Goal: Task Accomplishment & Management: Manage account settings

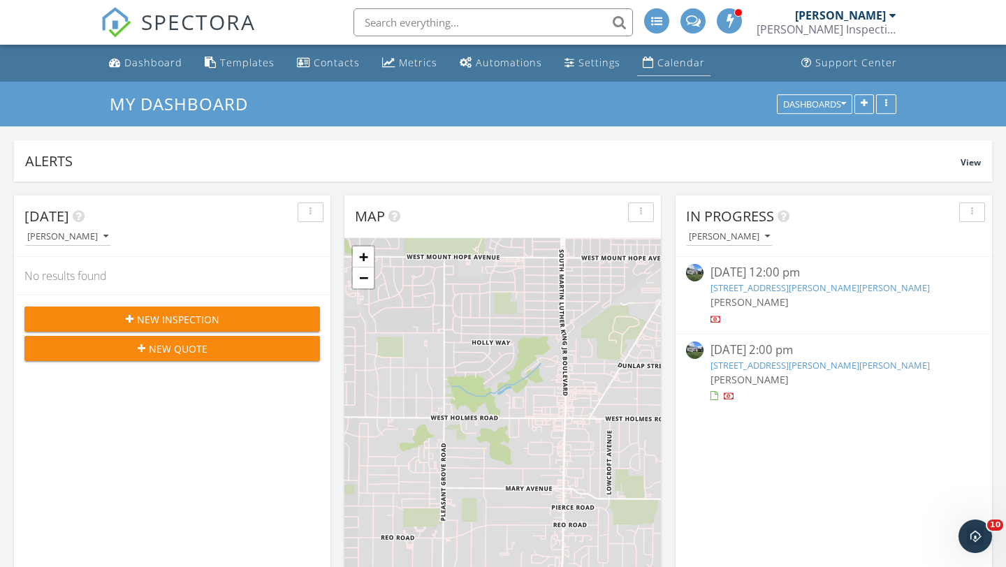
click at [677, 65] on div "Calendar" at bounding box center [680, 62] width 47 height 13
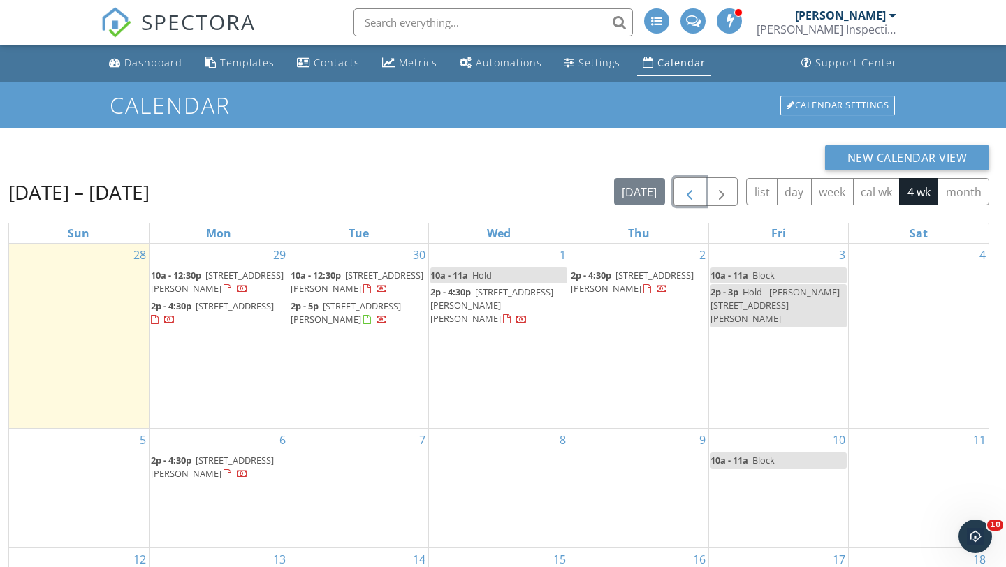
click at [687, 187] on span "button" at bounding box center [689, 192] width 17 height 17
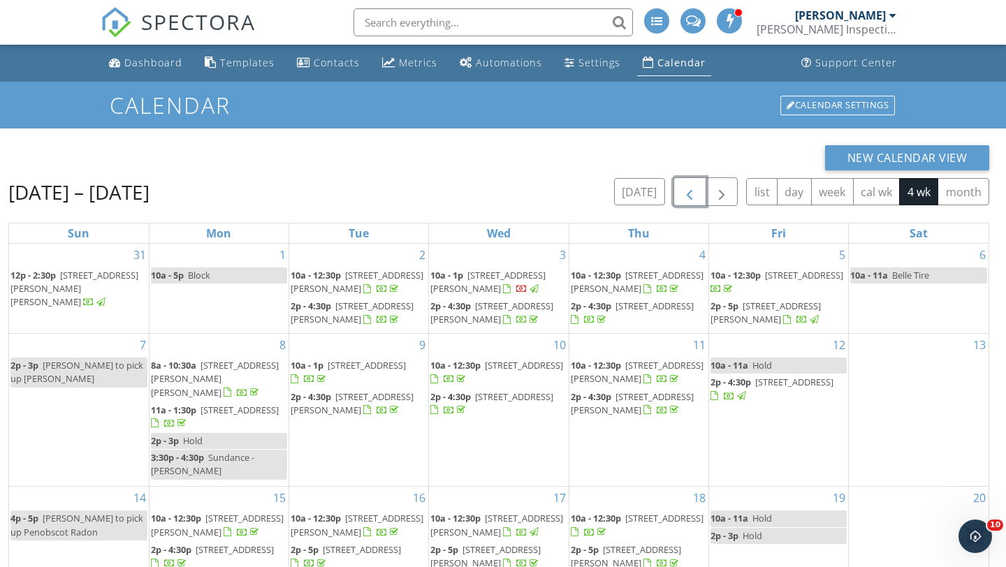
scroll to position [186, 0]
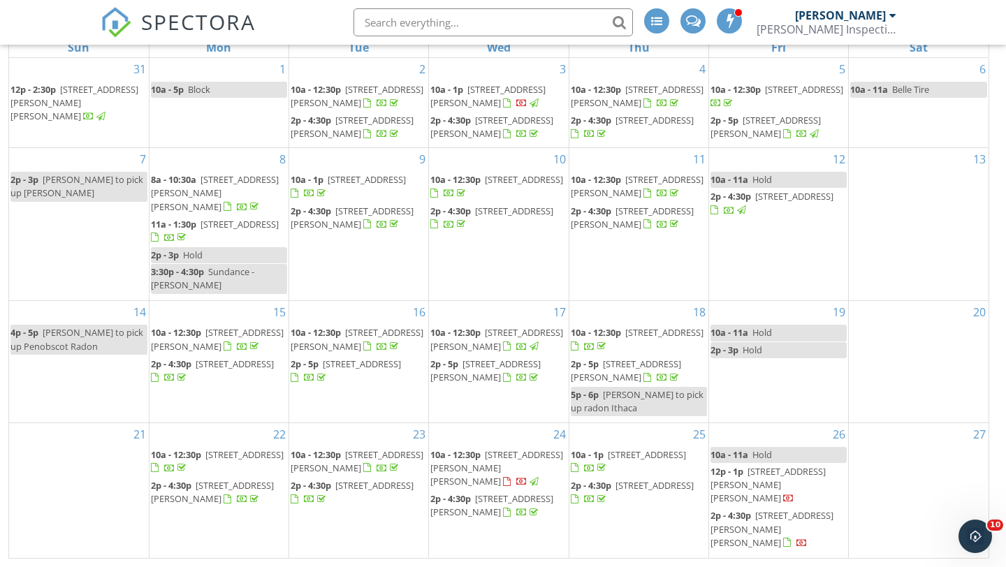
click at [749, 532] on span "6356 Toles Rd, Eaton Rapids 48827" at bounding box center [771, 528] width 123 height 39
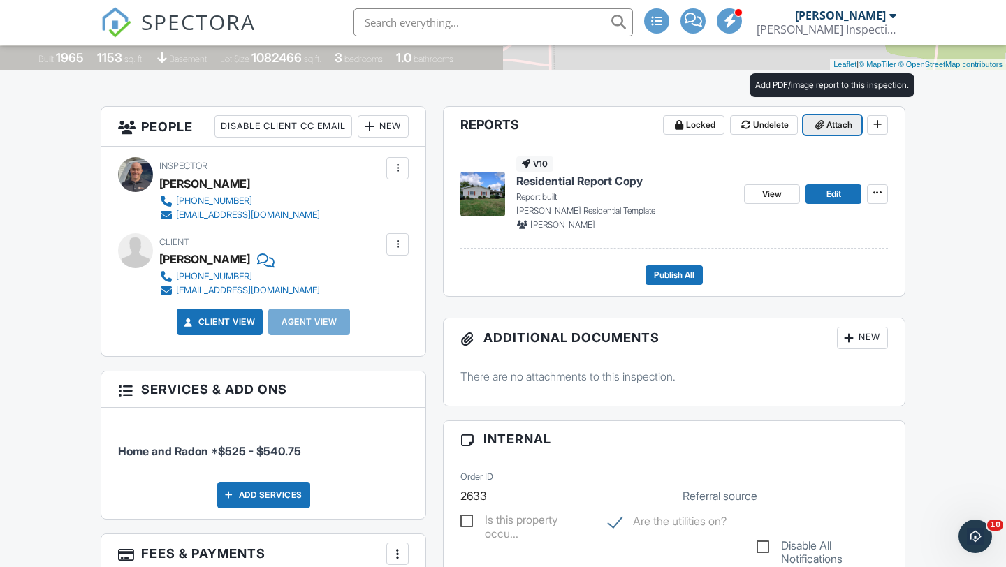
click at [834, 127] on span "Attach" at bounding box center [839, 125] width 26 height 14
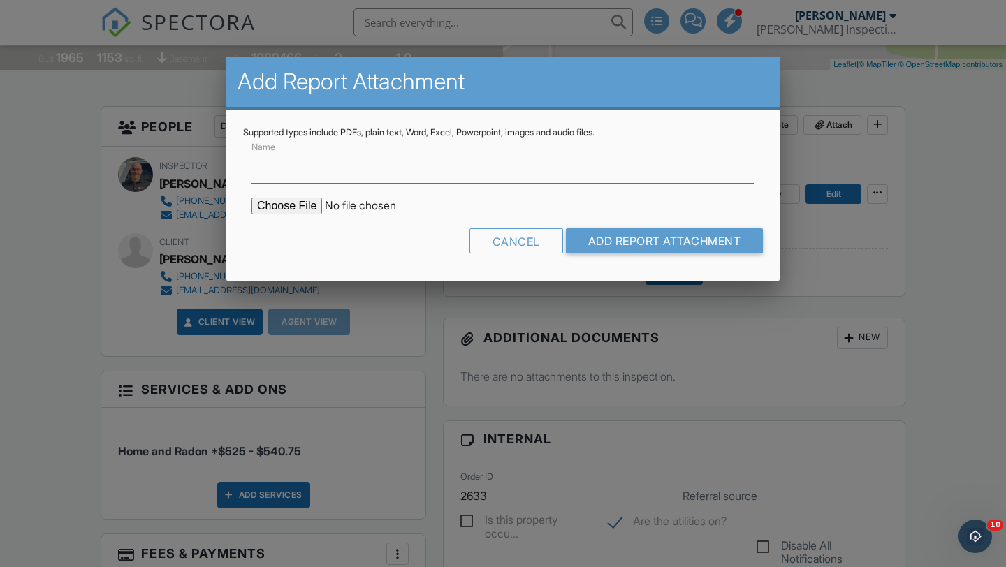
click at [342, 175] on input "Name" at bounding box center [502, 166] width 503 height 34
type input "Radon Report"
type input "C:\fakepath\6356-Toles-Road_RadonReport.pdf"
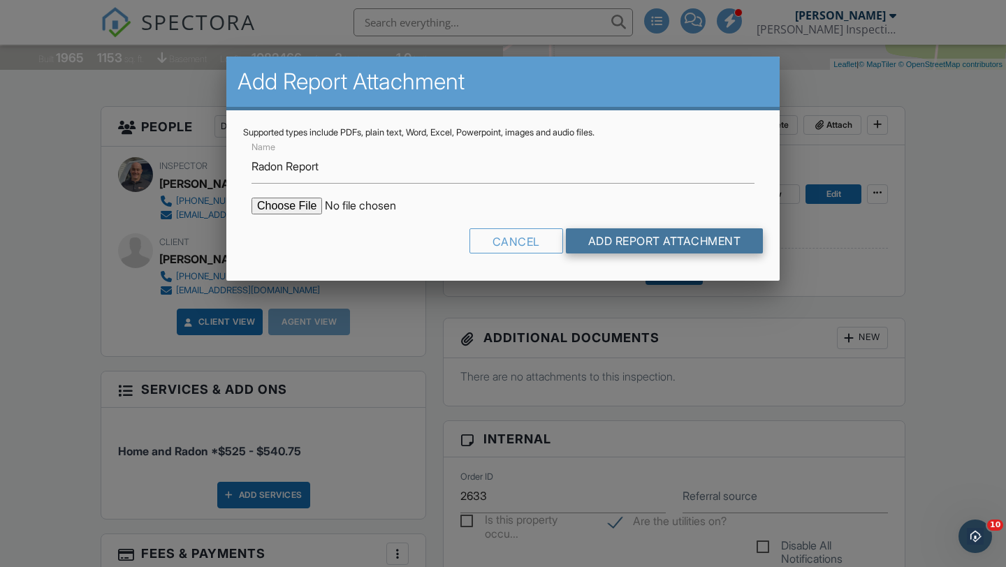
click at [641, 239] on input "Add Report Attachment" at bounding box center [665, 240] width 198 height 25
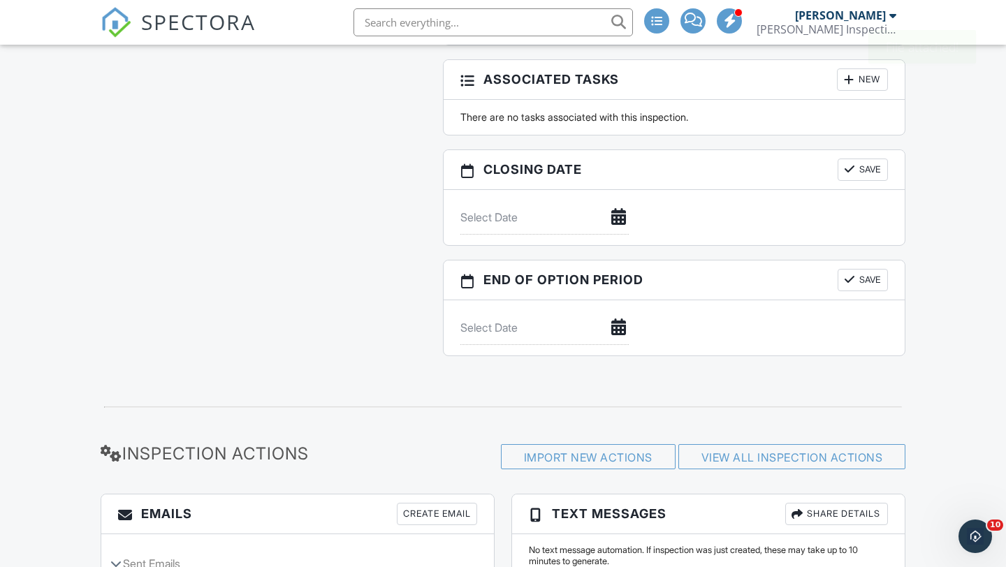
scroll to position [1498, 0]
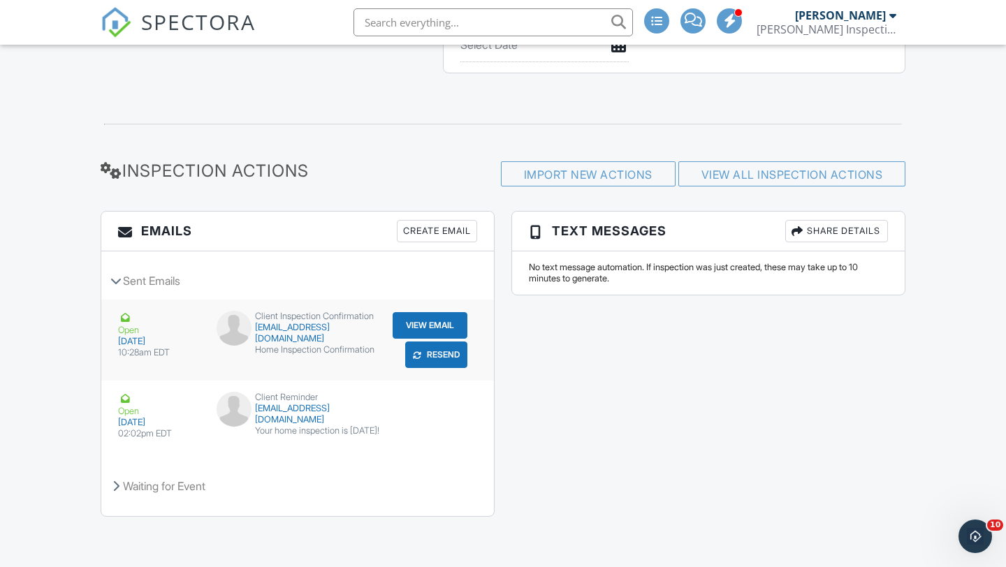
click at [407, 327] on button "View Email" at bounding box center [430, 325] width 75 height 27
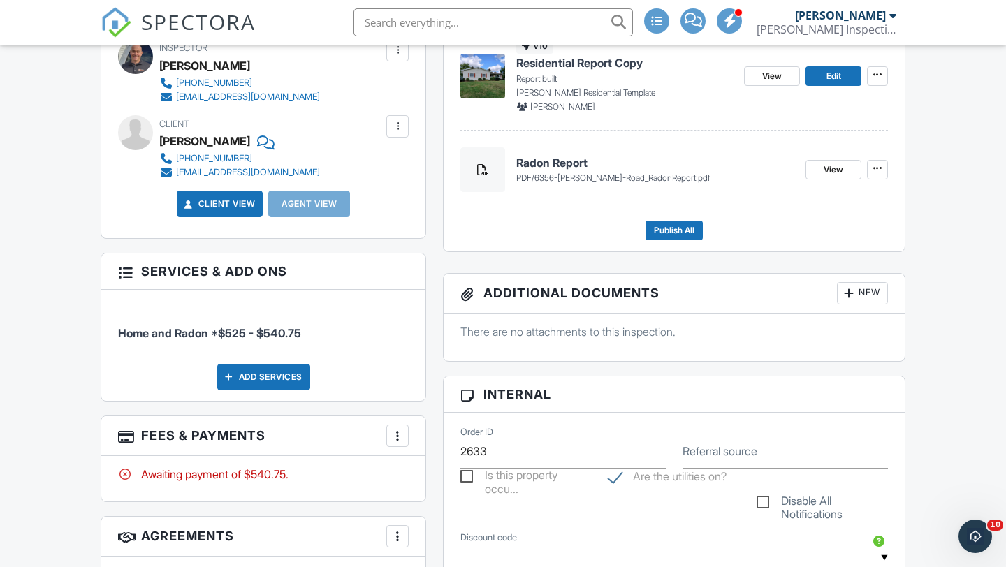
scroll to position [0, 0]
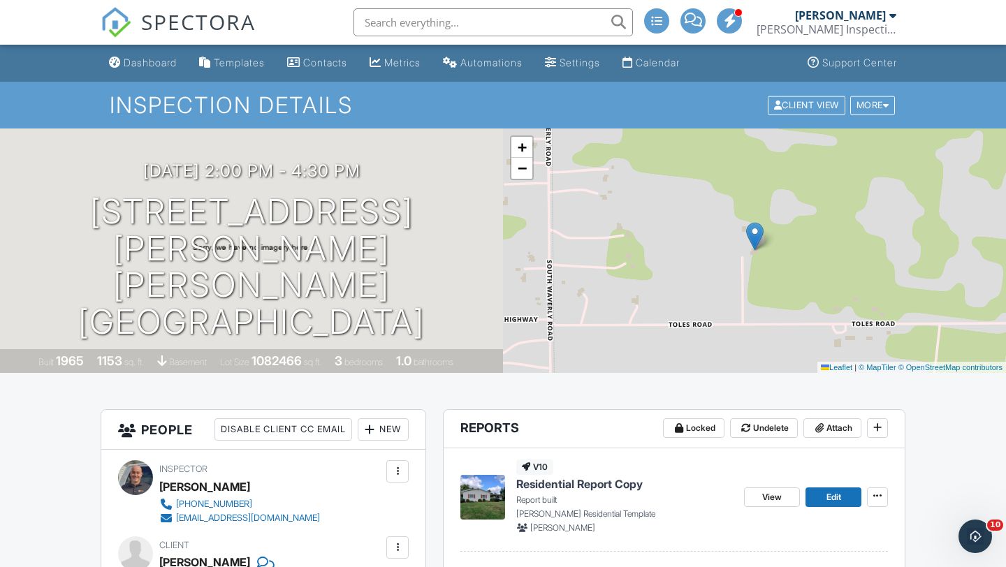
click at [662, 61] on div "Calendar" at bounding box center [658, 63] width 44 height 12
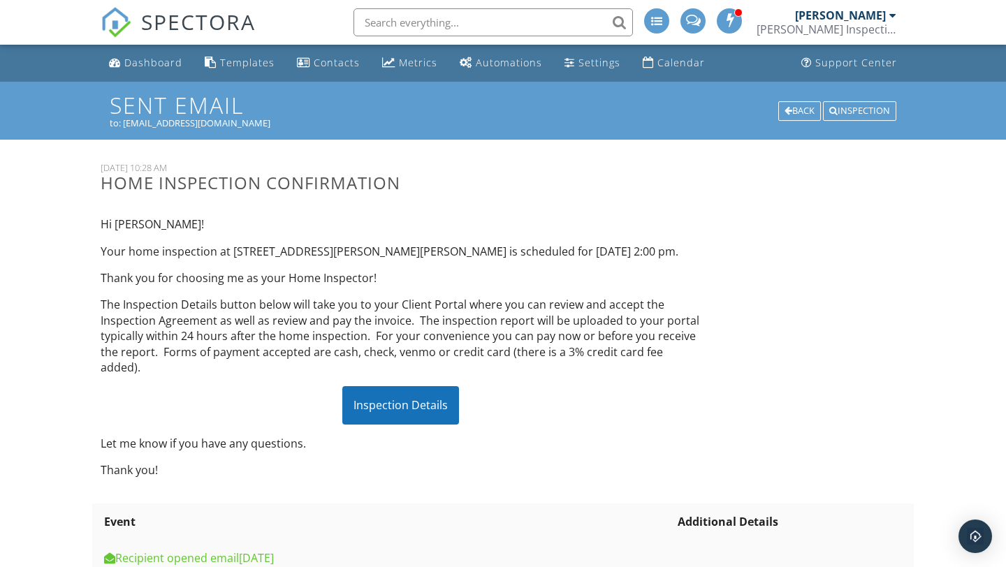
click at [386, 390] on div "Inspection Details" at bounding box center [400, 405] width 117 height 38
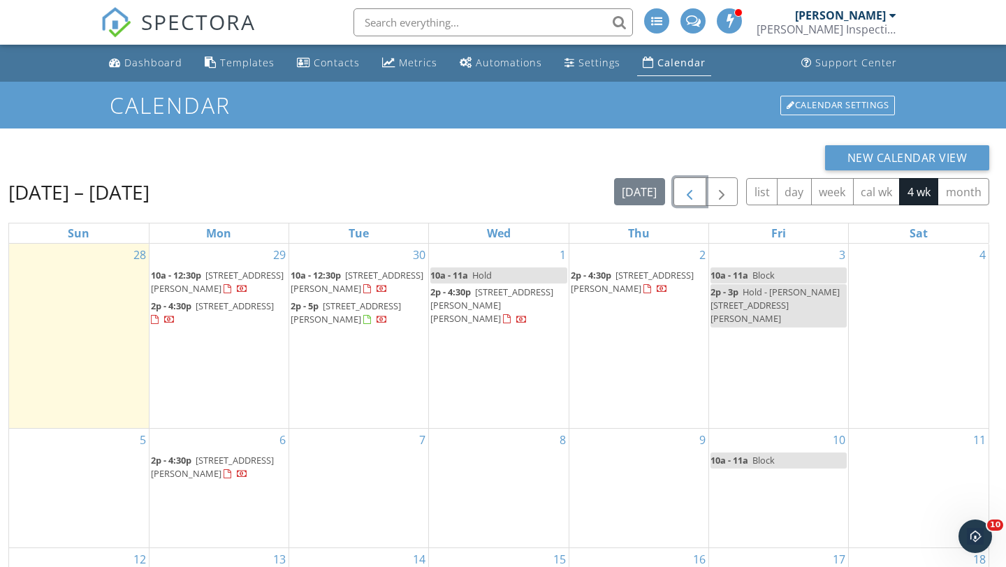
click at [689, 197] on span "button" at bounding box center [689, 192] width 17 height 17
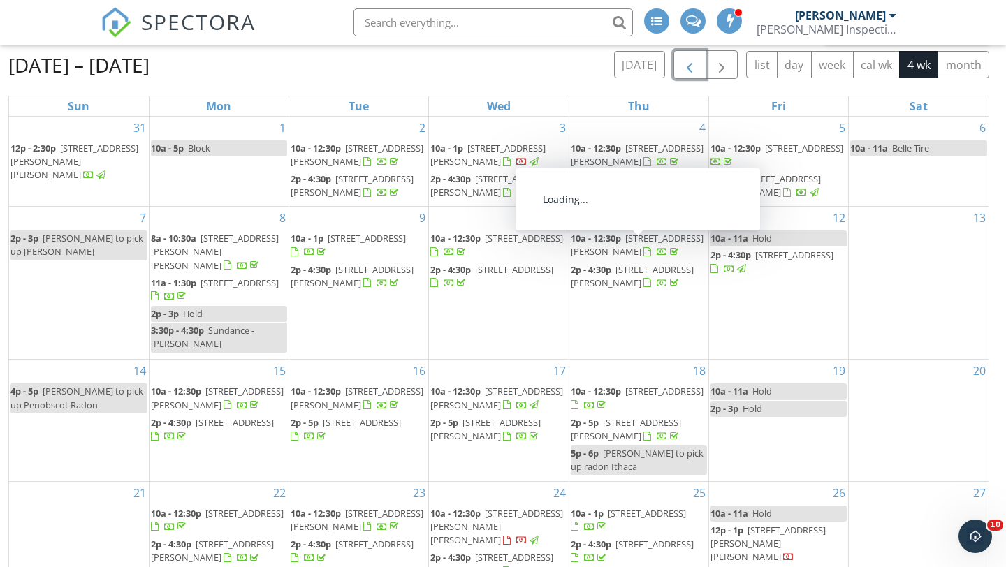
scroll to position [186, 0]
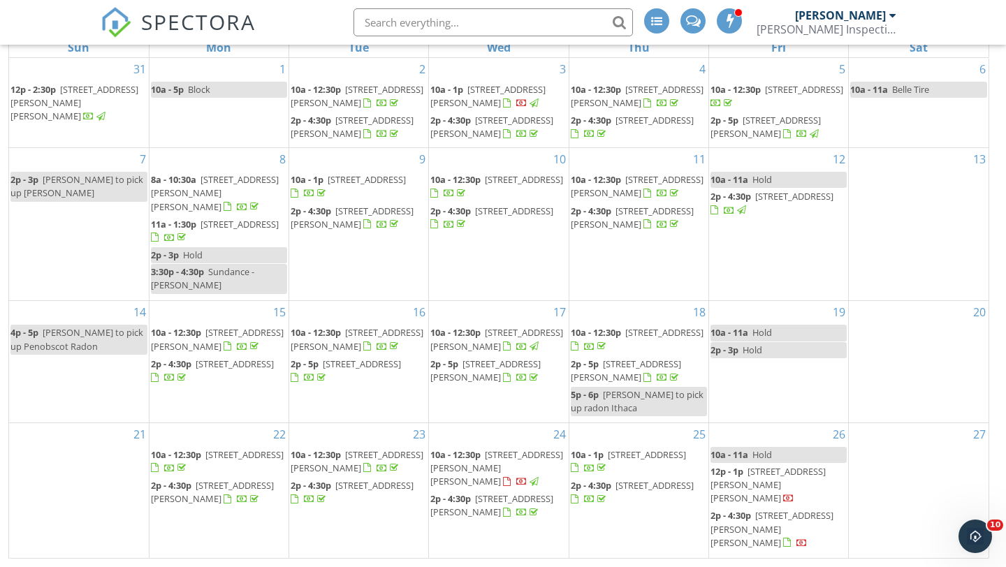
click at [474, 461] on span "10a - 12:30p" at bounding box center [455, 454] width 50 height 13
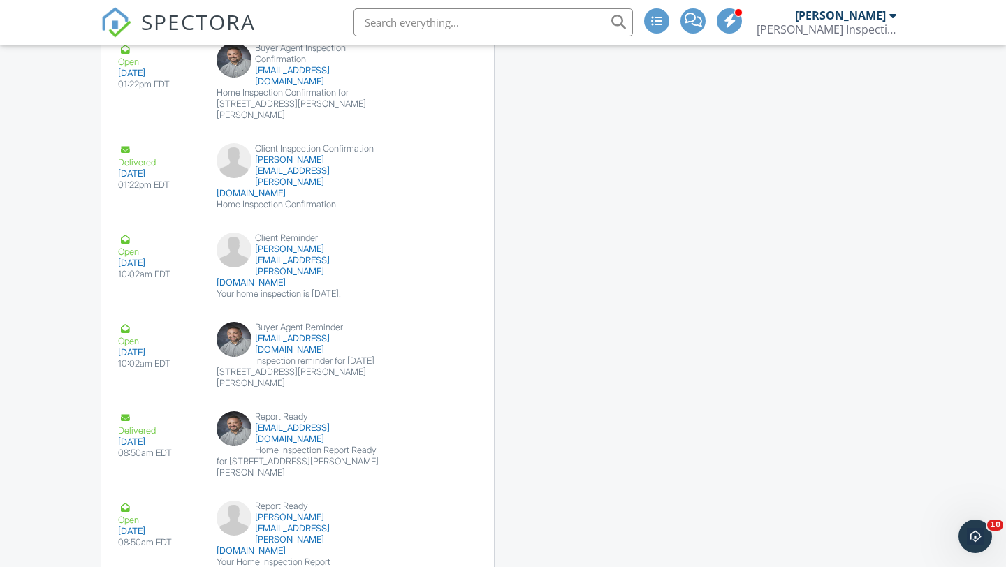
scroll to position [2082, 0]
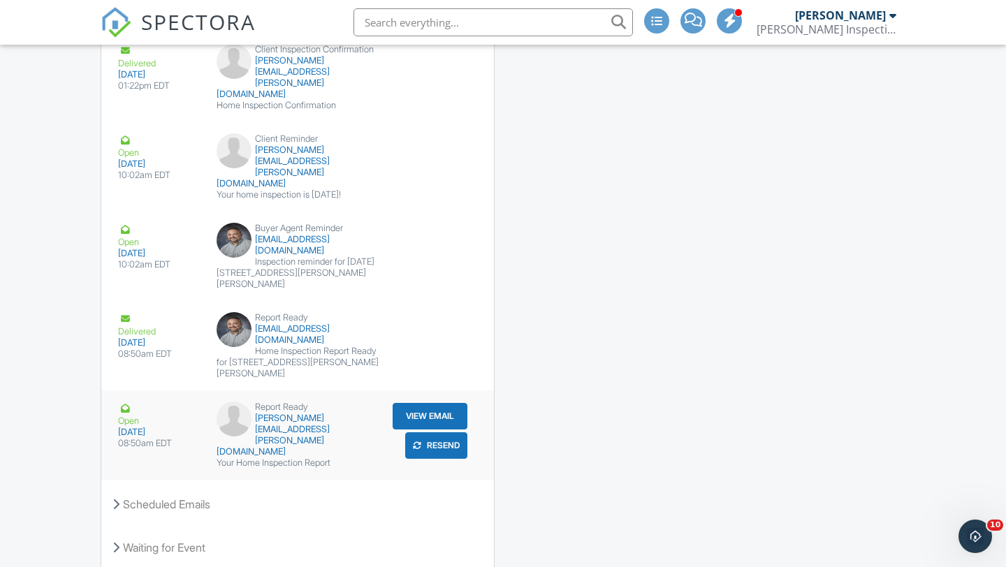
click at [421, 403] on button "View Email" at bounding box center [430, 416] width 75 height 27
click at [188, 485] on div "Scheduled Emails" at bounding box center [297, 504] width 393 height 38
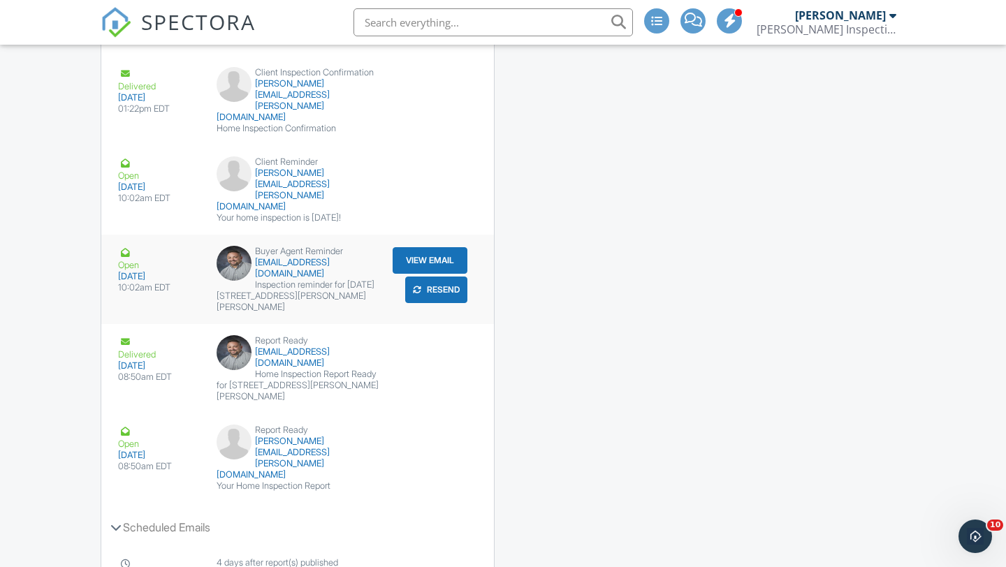
scroll to position [2075, 0]
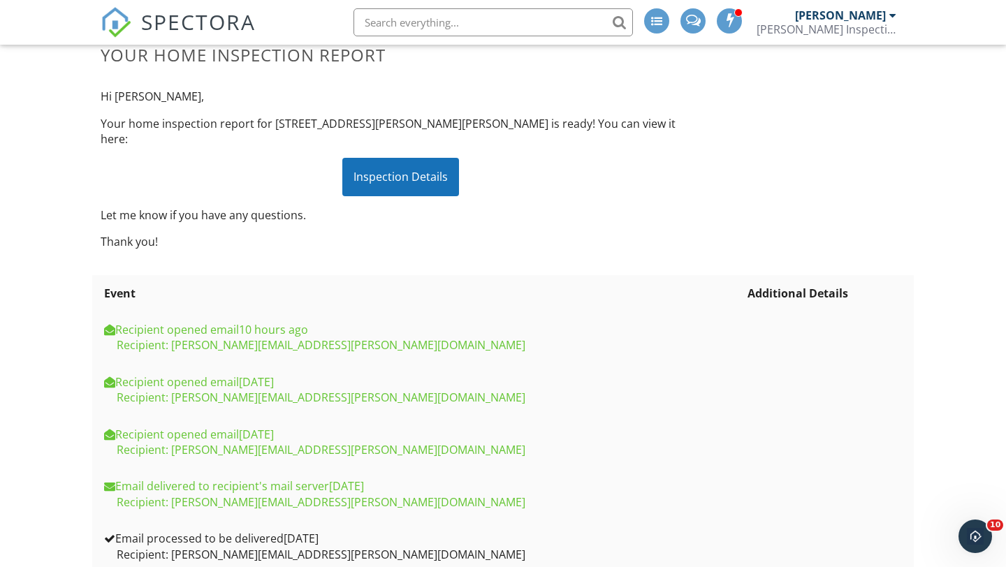
scroll to position [154, 0]
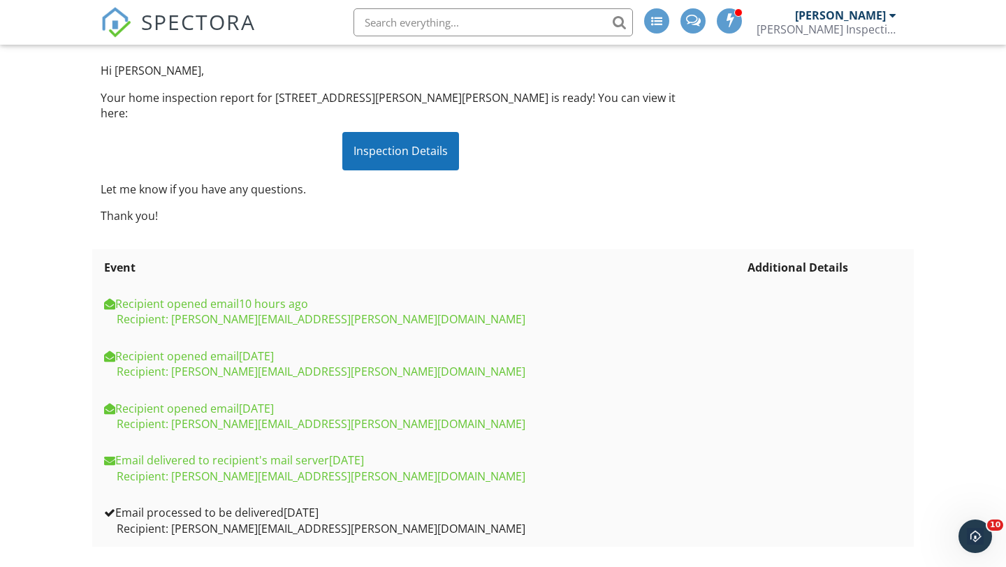
click at [404, 136] on div "Inspection Details" at bounding box center [400, 151] width 117 height 38
